Goal: Book appointment/travel/reservation

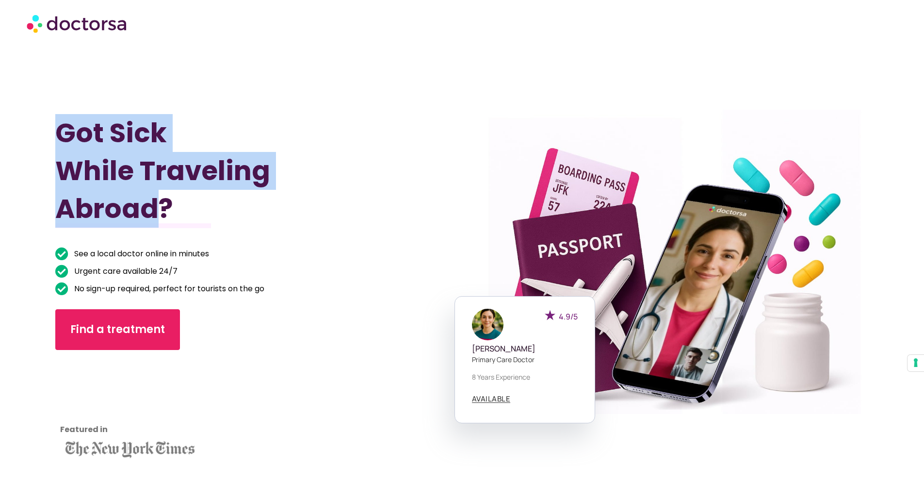
drag, startPoint x: 60, startPoint y: 124, endPoint x: 163, endPoint y: 206, distance: 132.3
click at [163, 206] on h1 "Got Sick While Traveling Abroad?" at bounding box center [227, 171] width 345 height 114
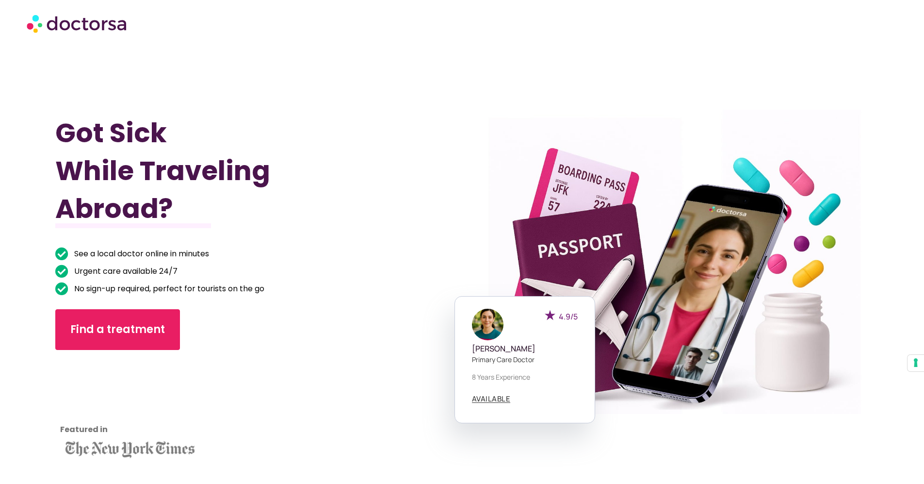
click at [221, 215] on h1 "Got Sick While Traveling Abroad?" at bounding box center [227, 171] width 345 height 114
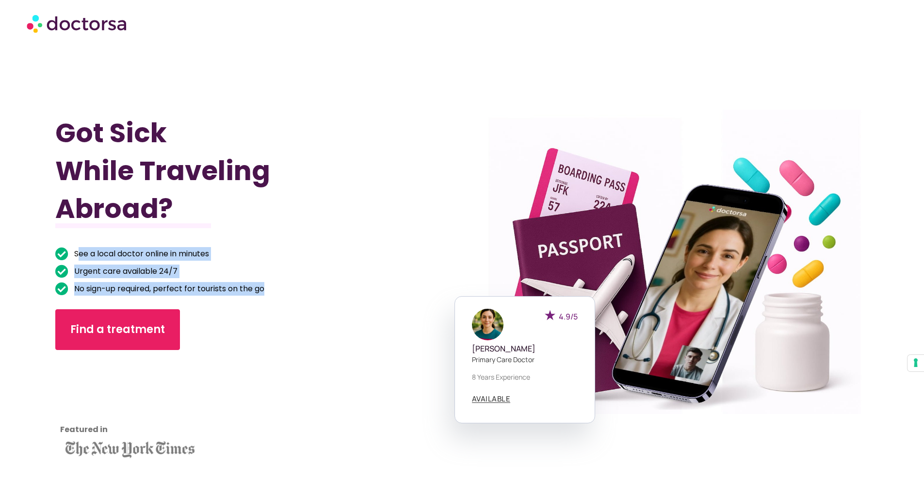
drag, startPoint x: 286, startPoint y: 291, endPoint x: 79, endPoint y: 247, distance: 211.3
click at [79, 247] on ul "See a local doctor online in minutes Urgent care available 24/7 No sign-up requ…" at bounding box center [227, 271] width 345 height 49
click at [280, 263] on ul "See a local doctor online in minutes Urgent care available 24/7 No sign-up requ…" at bounding box center [227, 271] width 345 height 49
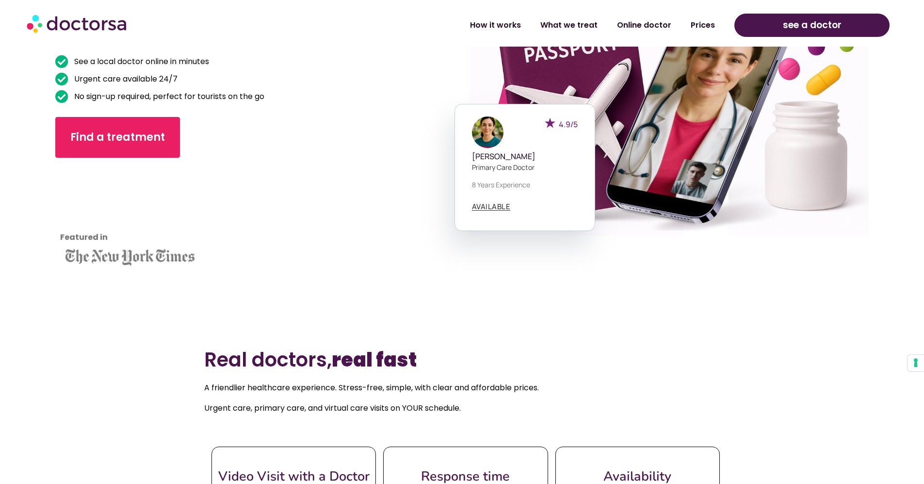
scroll to position [193, 0]
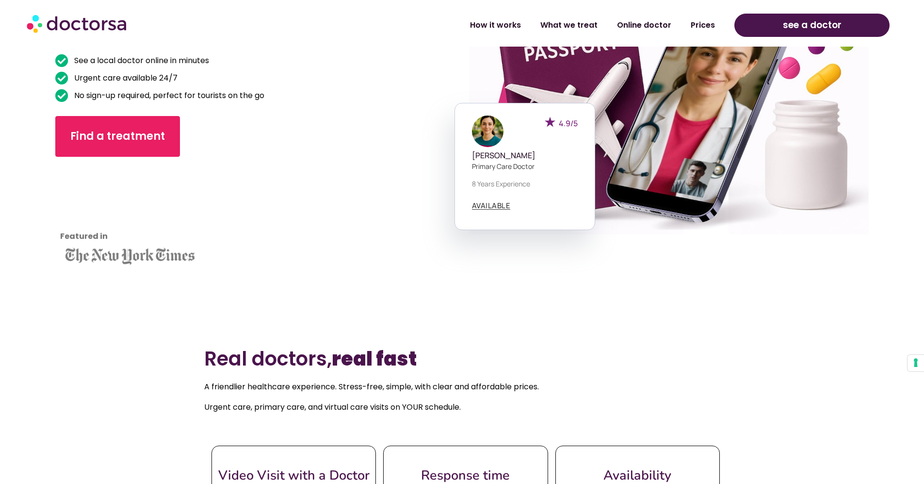
click at [293, 175] on div at bounding box center [227, 207] width 345 height 82
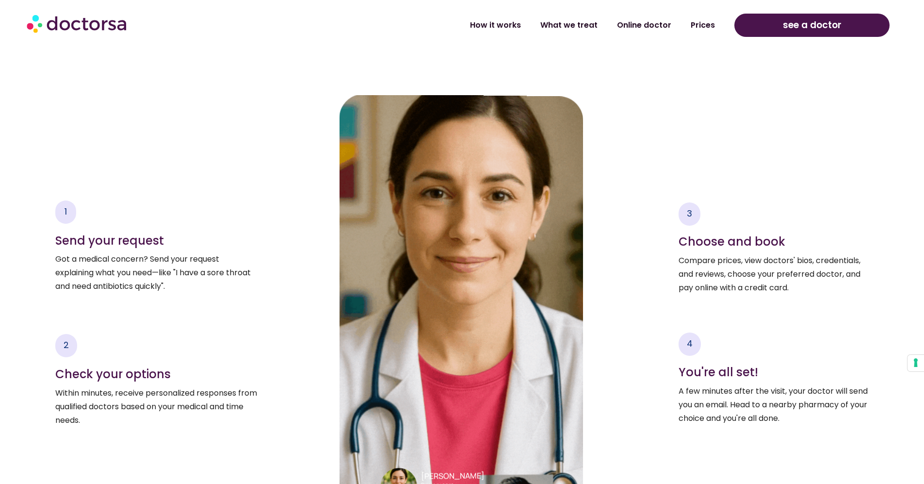
scroll to position [1587, 0]
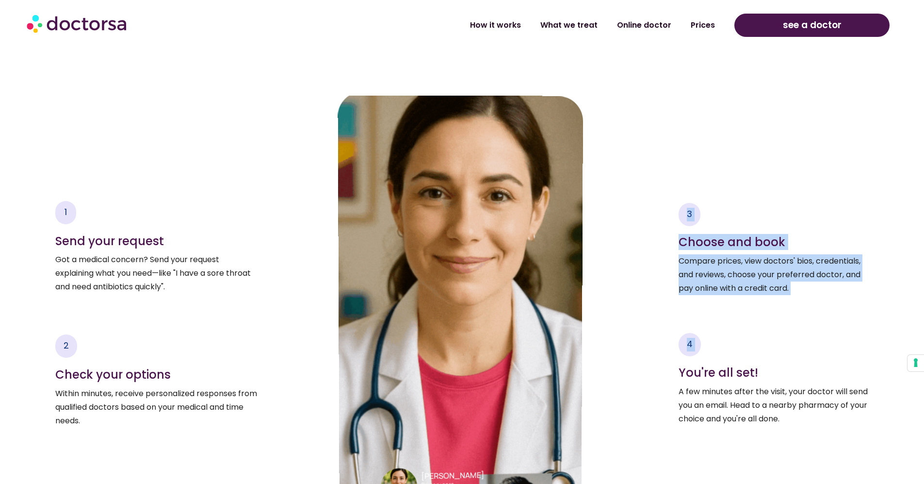
drag, startPoint x: 659, startPoint y: 215, endPoint x: 798, endPoint y: 295, distance: 160.4
click at [798, 295] on div "3 Choose and book Compare prices, view doctors' bios, credentials, and reviews,…" at bounding box center [733, 314] width 271 height 437
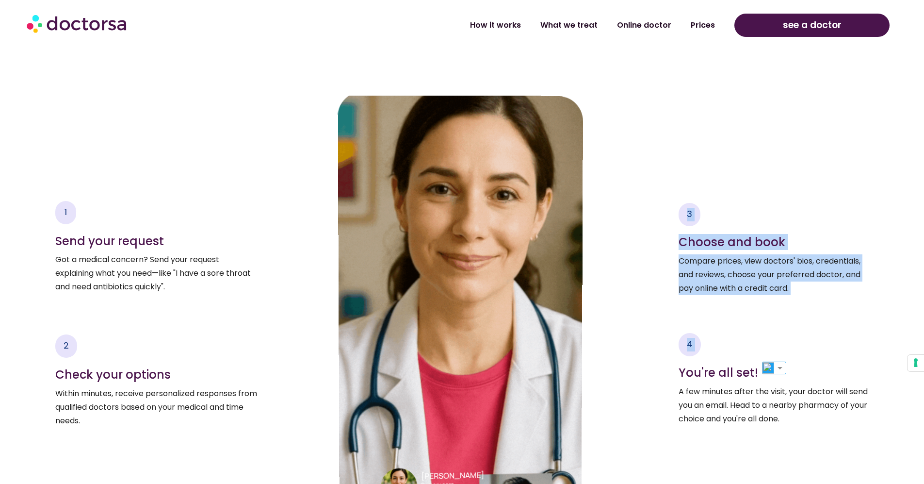
click at [798, 294] on p "Compare prices, view doctors' bios, credentials, and reviews, choose your prefe…" at bounding box center [774, 274] width 190 height 41
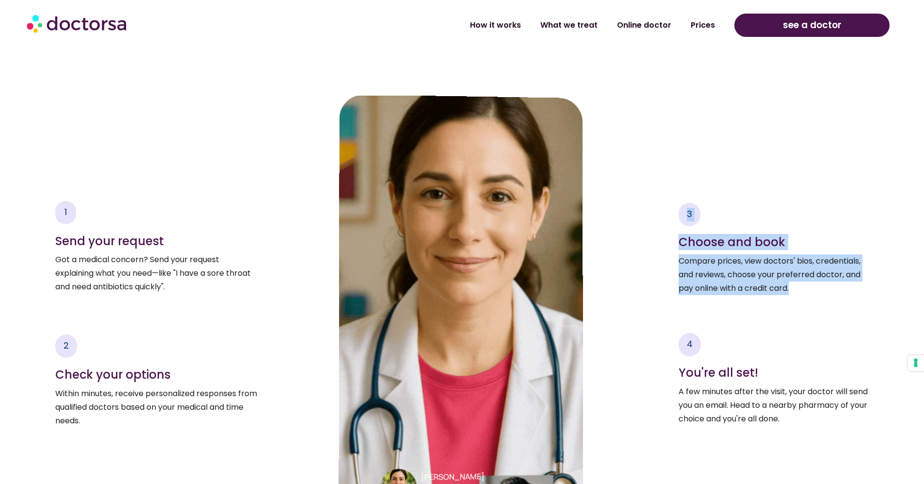
drag, startPoint x: 805, startPoint y: 289, endPoint x: 685, endPoint y: 219, distance: 139.1
click at [685, 220] on div "3 Choose and book Compare prices, view doctors' bios, credentials, and reviews,…" at bounding box center [774, 249] width 190 height 92
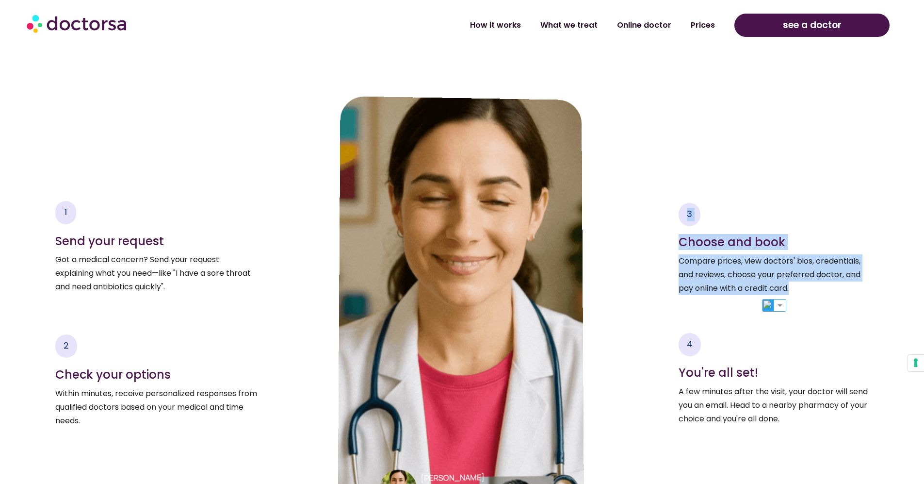
click at [689, 159] on div "3 Choose and book Compare prices, view doctors' bios, credentials, and reviews,…" at bounding box center [774, 314] width 190 height 437
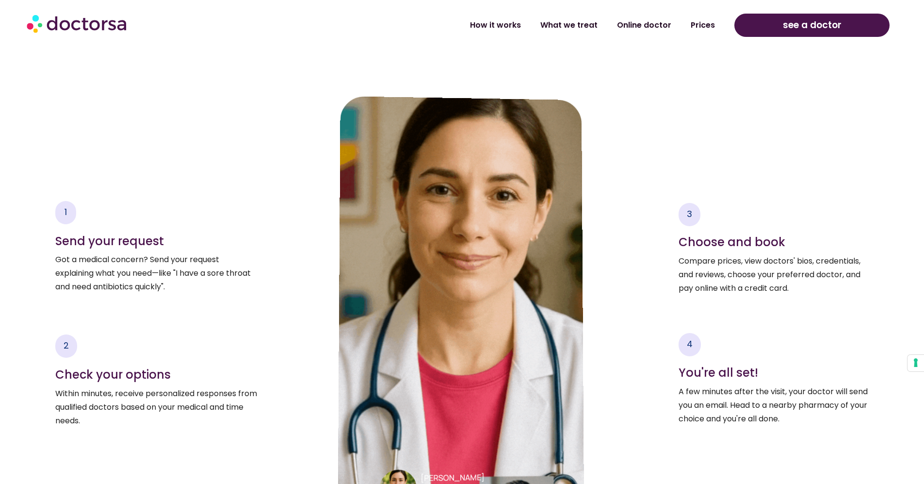
scroll to position [1661, 0]
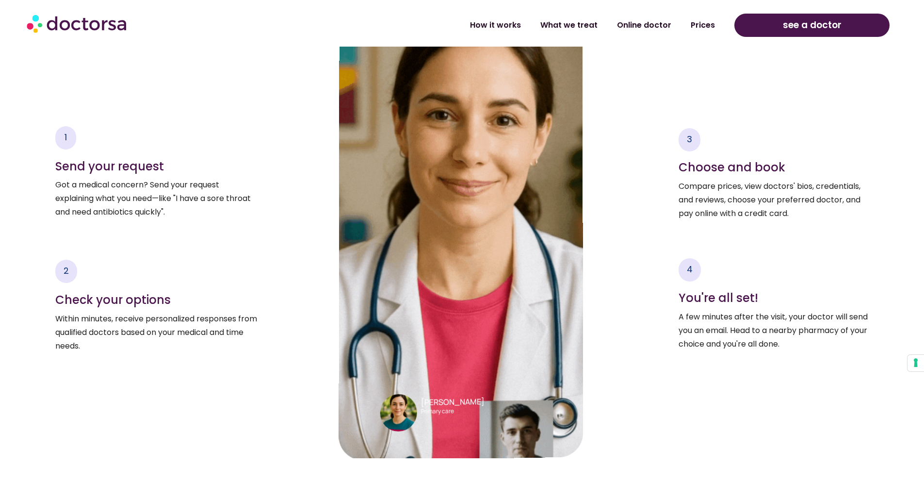
click at [692, 222] on section "4 You're all set! A few minutes after the visit, your doctor will send you an e…" at bounding box center [774, 285] width 190 height 130
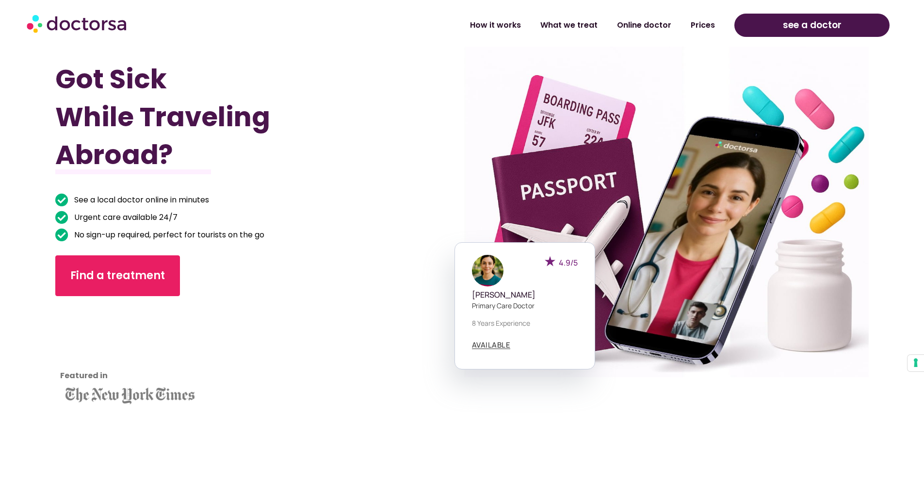
scroll to position [0, 0]
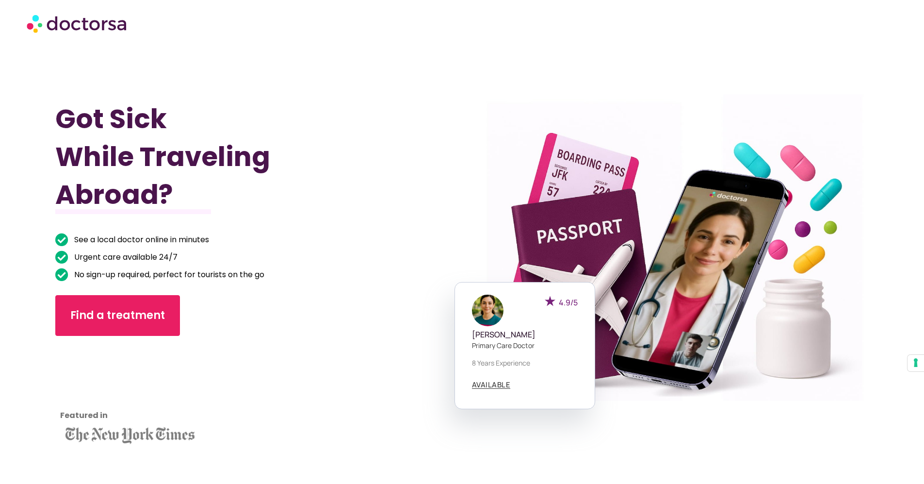
click at [366, 138] on h1 "Got Sick While Traveling Abroad?" at bounding box center [227, 157] width 345 height 114
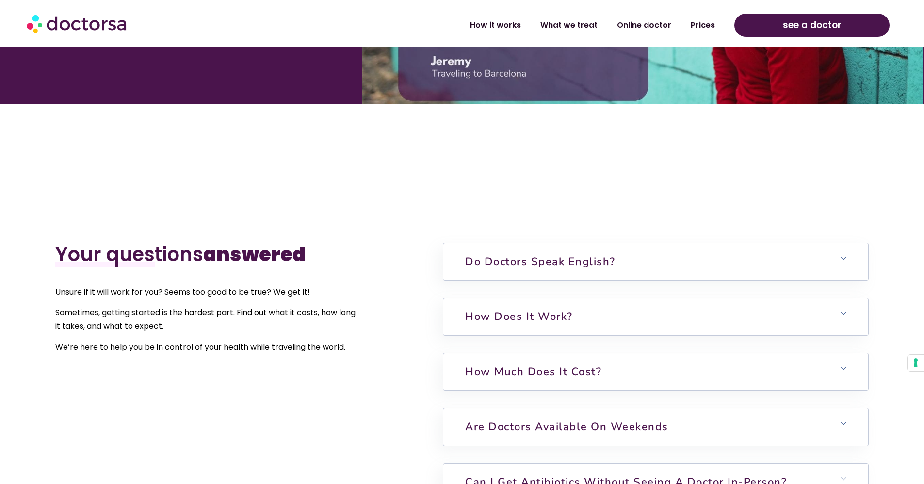
scroll to position [3109, 0]
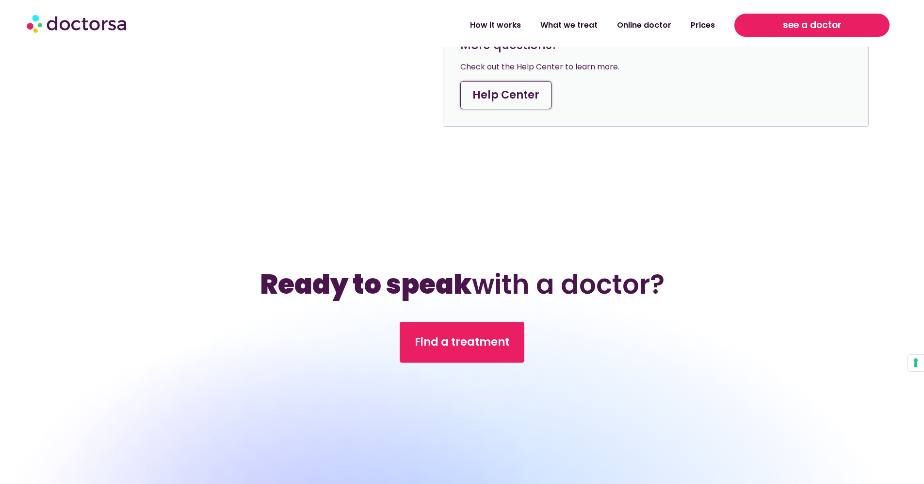
click at [865, 26] on link "see a doctor" at bounding box center [811, 25] width 155 height 23
